Goal: Check status: Check status

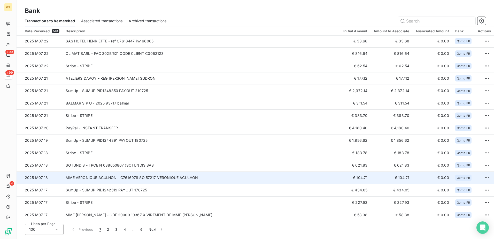
scroll to position [1060, 0]
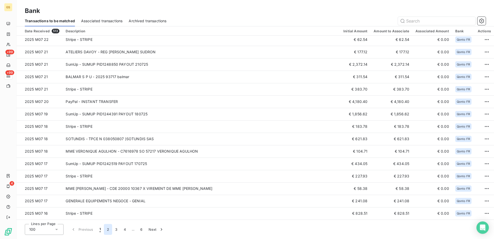
click at [108, 228] on button "2" at bounding box center [108, 229] width 8 height 11
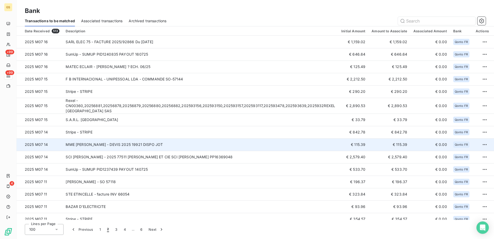
scroll to position [26, 0]
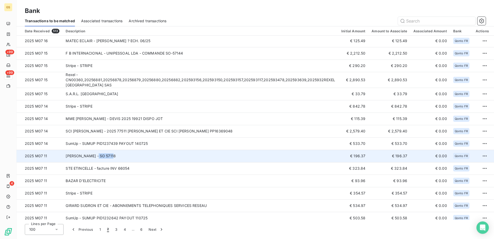
copy td "SO 57118"
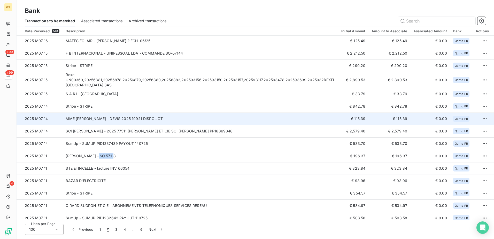
drag, startPoint x: 90, startPoint y: 157, endPoint x: 139, endPoint y: 115, distance: 64.7
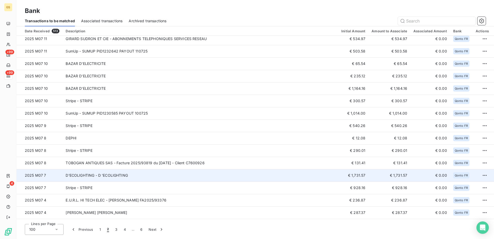
scroll to position [207, 0]
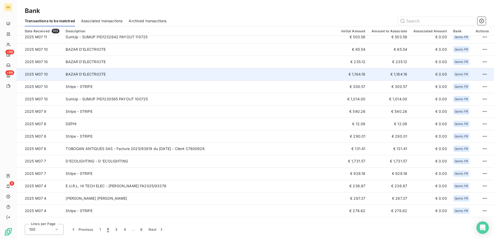
click at [215, 74] on td "BAZAR D'ELECTRICITE" at bounding box center [201, 74] width 276 height 12
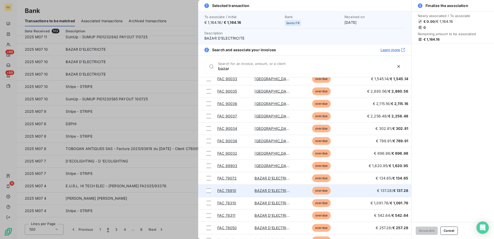
scroll to position [195, 0]
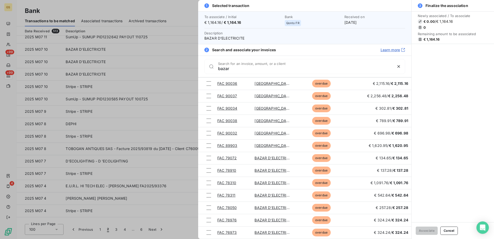
type input "bazar"
click at [132, 125] on div at bounding box center [247, 119] width 494 height 239
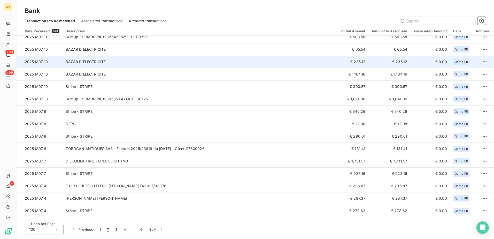
click at [166, 60] on td "BAZAR D'ELECTRICITE" at bounding box center [201, 62] width 276 height 12
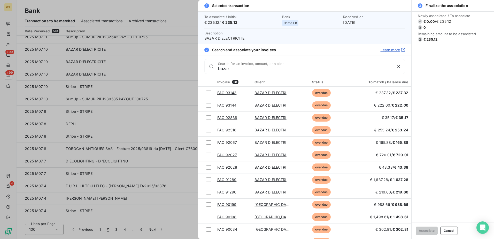
type input "bazar"
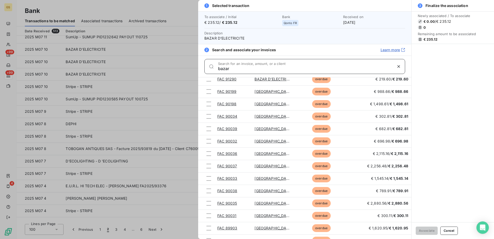
scroll to position [0, 0]
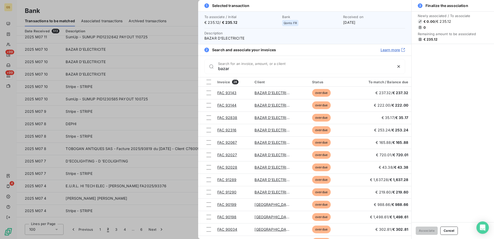
click at [111, 67] on div at bounding box center [247, 119] width 494 height 239
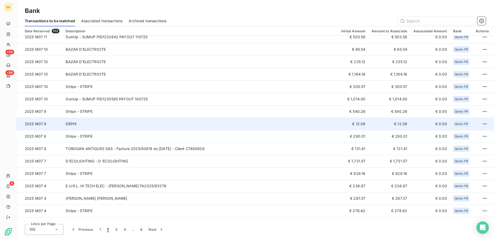
click at [237, 118] on td "DEPHI" at bounding box center [201, 124] width 276 height 12
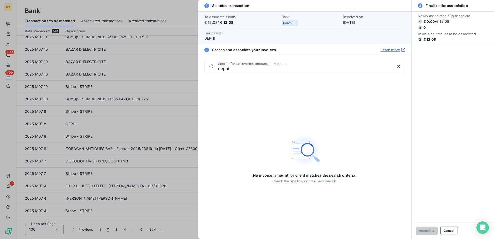
type input "dephi"
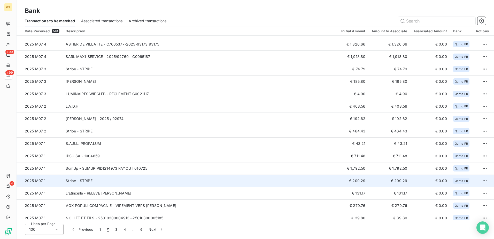
scroll to position [387, 0]
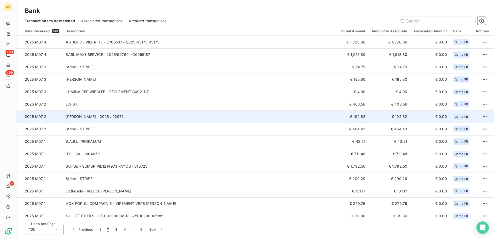
click at [189, 117] on td "[PERSON_NAME] - 2025 / 92974" at bounding box center [201, 116] width 276 height 12
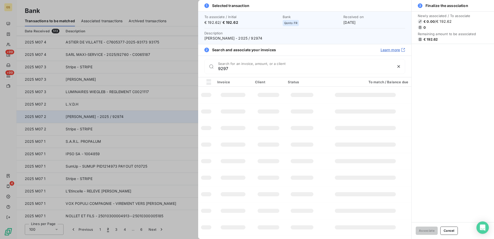
type input "92974"
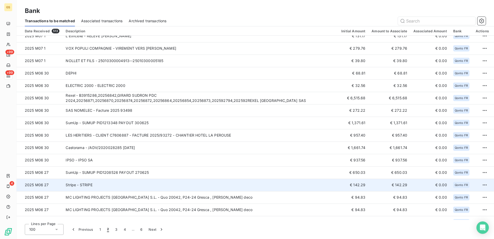
scroll to position [620, 0]
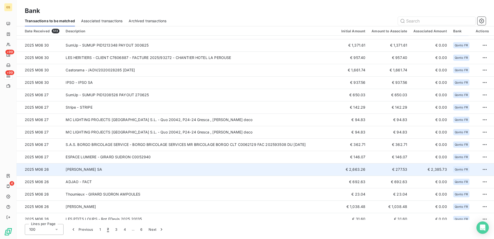
click at [197, 170] on td "[PERSON_NAME] SA" at bounding box center [201, 169] width 276 height 12
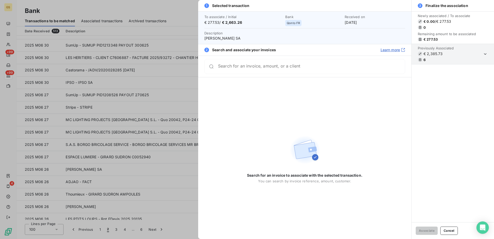
click at [175, 166] on div at bounding box center [247, 119] width 494 height 239
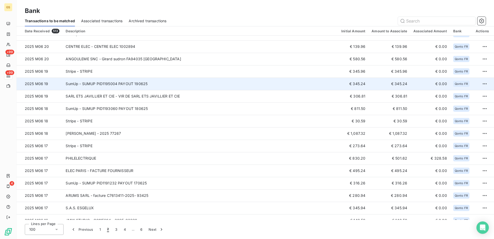
scroll to position [1060, 0]
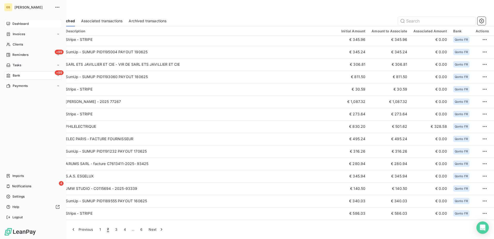
click at [11, 22] on div "Dashboard" at bounding box center [33, 24] width 58 height 8
